Goal: Navigation & Orientation: Find specific page/section

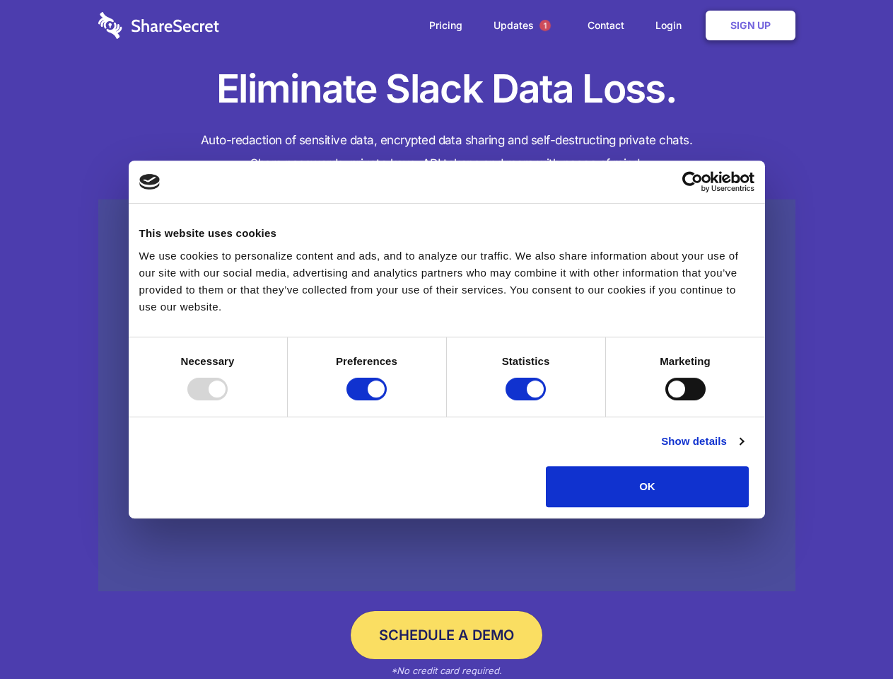
click at [228, 400] on div at bounding box center [207, 389] width 40 height 23
click at [387, 400] on input "Preferences" at bounding box center [367, 389] width 40 height 23
checkbox input "false"
click at [528, 400] on input "Statistics" at bounding box center [526, 389] width 40 height 23
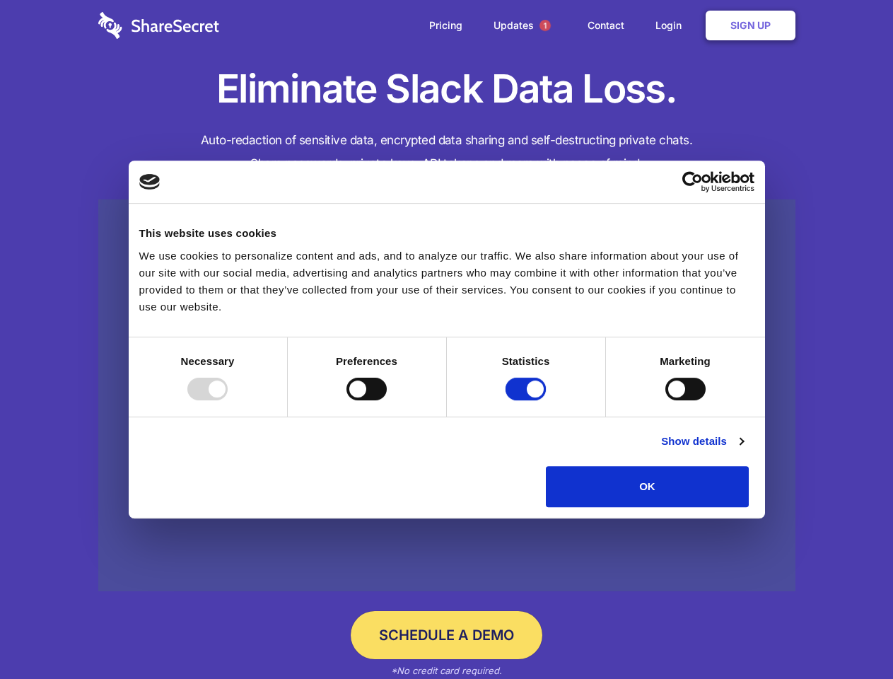
checkbox input "false"
click at [665, 400] on input "Marketing" at bounding box center [685, 389] width 40 height 23
checkbox input "true"
click at [743, 450] on link "Show details" at bounding box center [702, 441] width 82 height 17
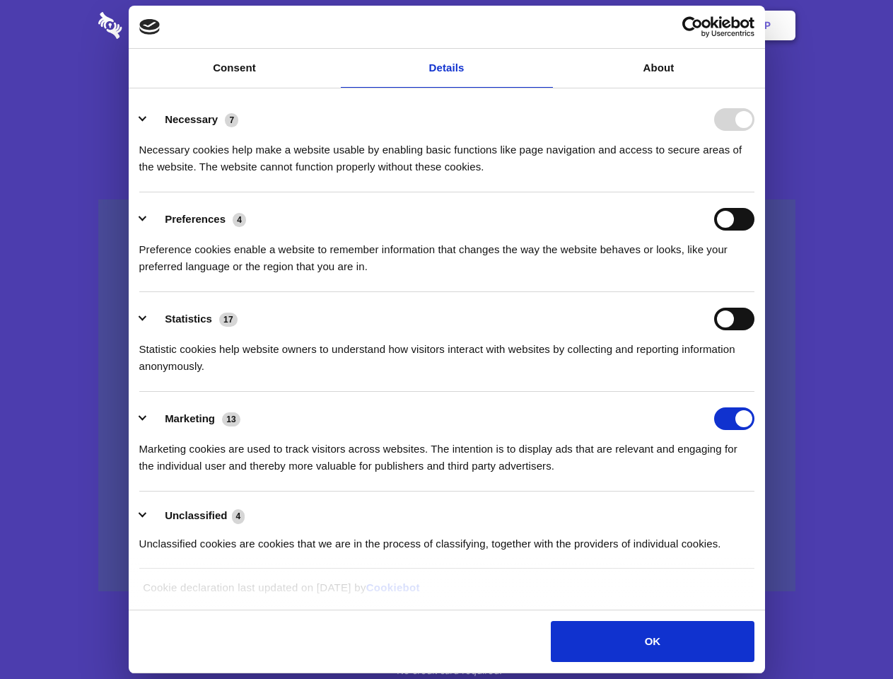
click at [755, 275] on div "Preferences 4 Preference cookies enable a website to remember information that …" at bounding box center [446, 241] width 615 height 67
click at [545, 25] on span "1" at bounding box center [545, 25] width 11 height 11
